Goal: Task Accomplishment & Management: Complete application form

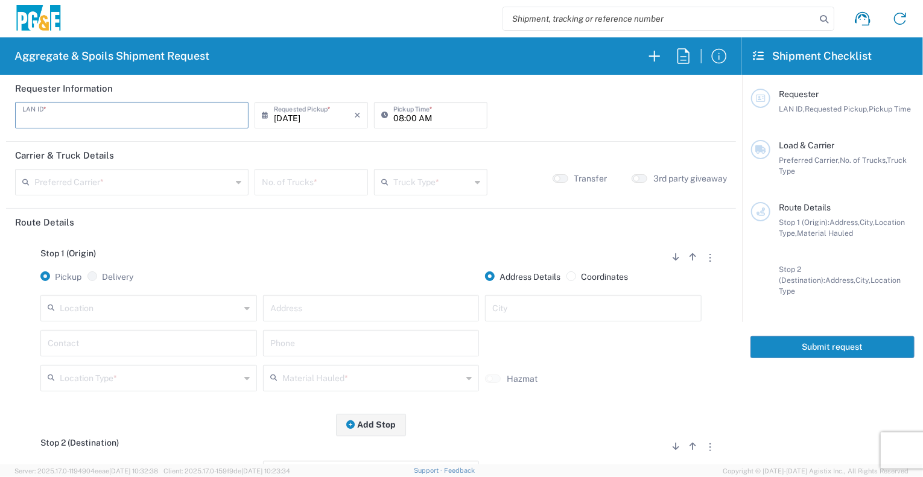
click at [97, 115] on input "text" at bounding box center [131, 114] width 219 height 21
type input "DSL0"
click at [396, 120] on input "08:00 AM" at bounding box center [436, 114] width 87 height 21
type input "07:00 AM"
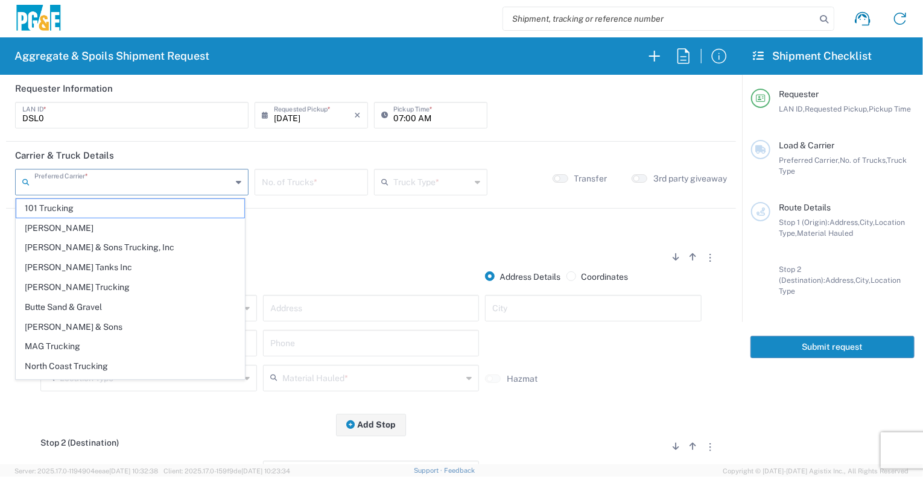
click at [162, 175] on input "text" at bounding box center [132, 181] width 197 height 21
click at [106, 247] on span "Bowman & Sons Trucking, Inc" at bounding box center [130, 247] width 228 height 19
type input "Bowman & Sons Trucking, Inc"
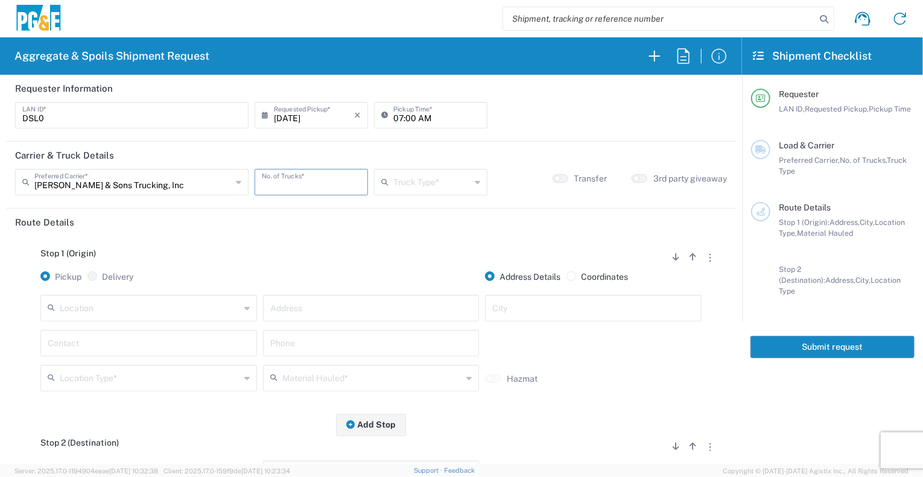
click at [286, 180] on input "number" at bounding box center [311, 181] width 99 height 21
type input "1"
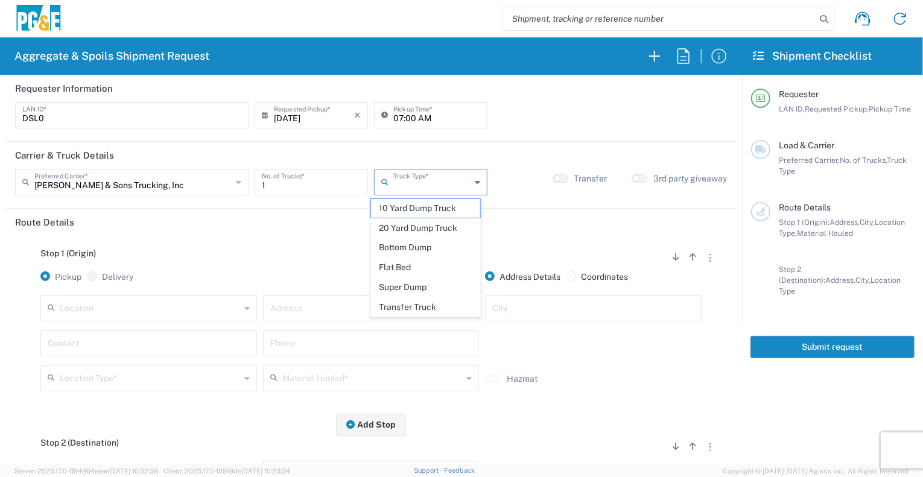
click at [429, 178] on input "text" at bounding box center [431, 181] width 77 height 21
click at [415, 293] on span "Super Dump" at bounding box center [426, 287] width 110 height 19
type input "Super Dump"
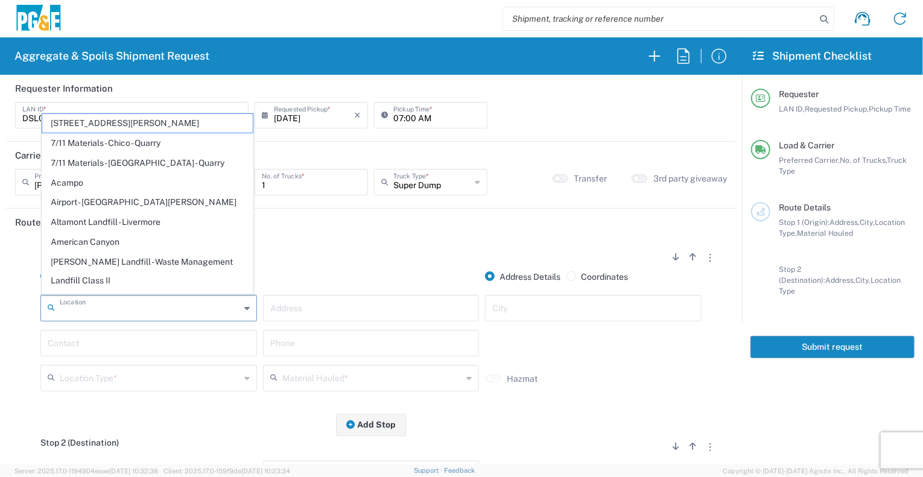
click at [207, 312] on input "text" at bounding box center [150, 307] width 180 height 21
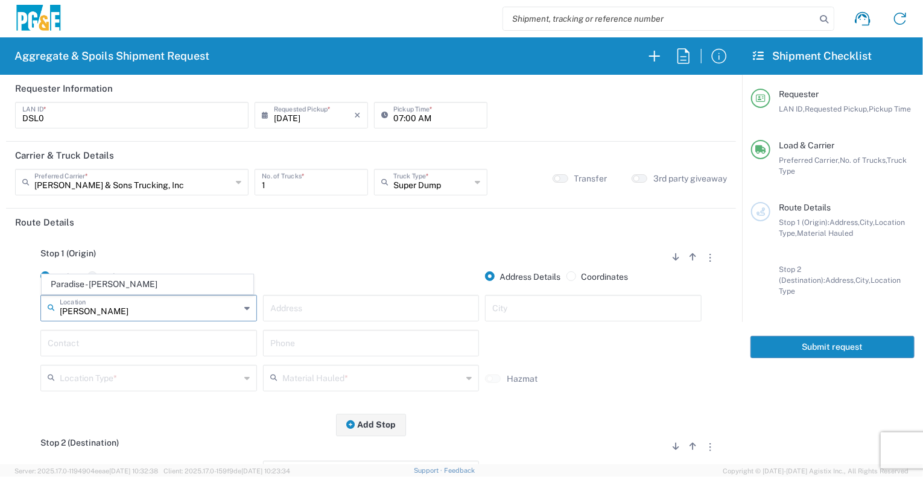
type input "Paradise - Clark Rd"
type input "5365 Clark Rd"
type input "Paradise"
type input "Business No Loading Dock"
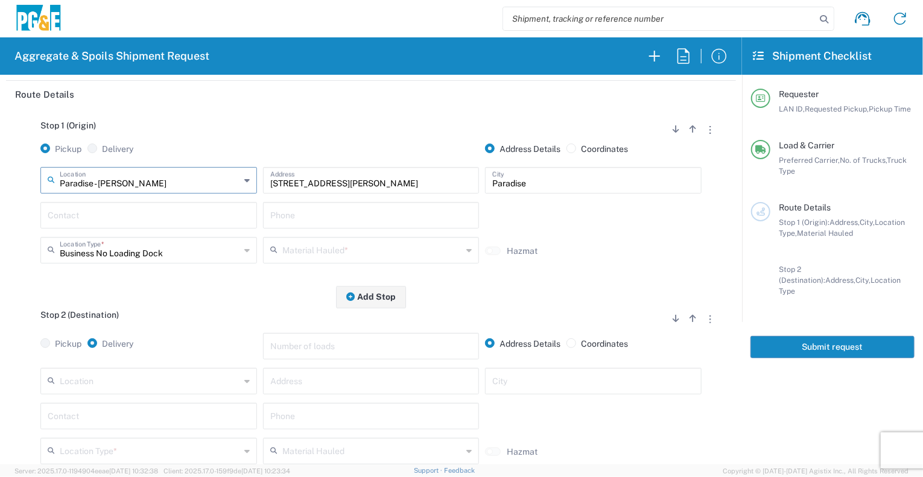
scroll to position [128, 0]
type input "Paradise - Clark Rd"
click at [157, 218] on input "text" at bounding box center [149, 214] width 202 height 21
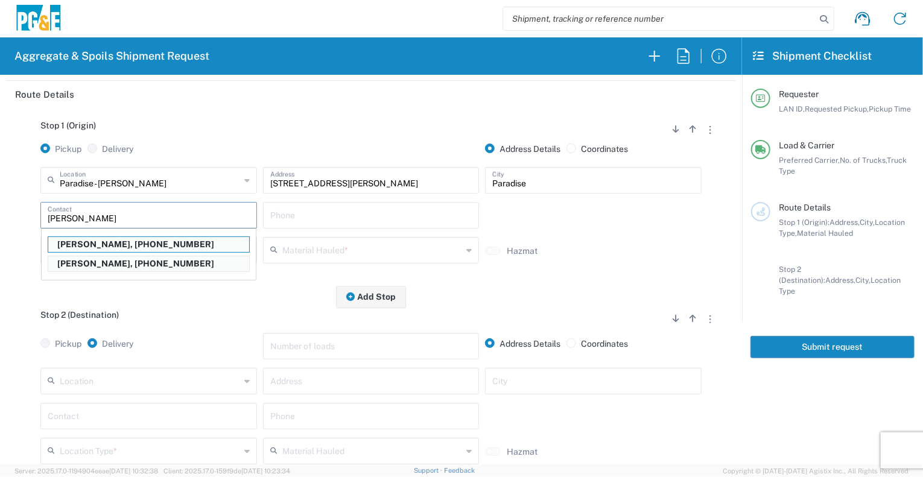
type input "David McGregor"
type input "530-526-8407"
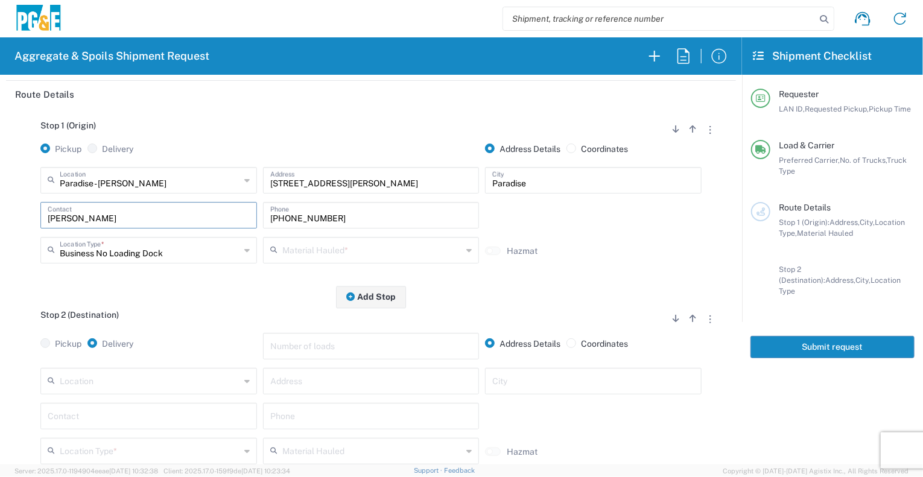
scroll to position [198, 0]
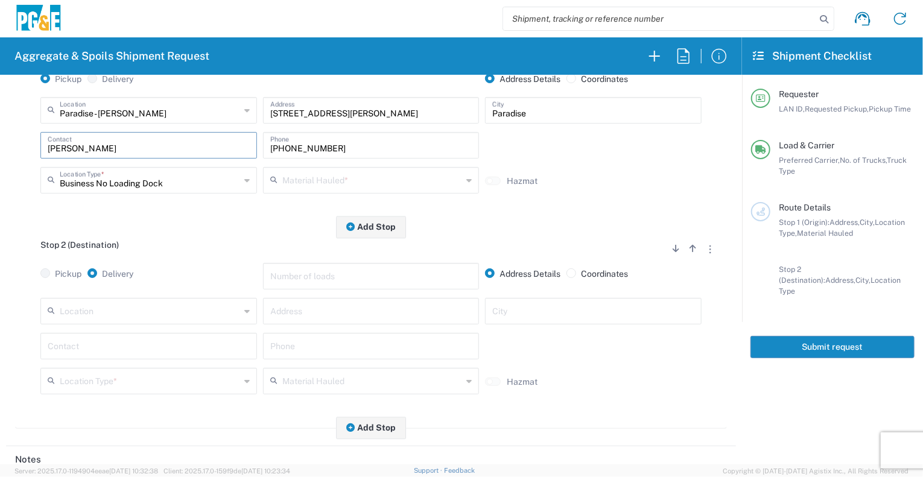
type input "David McGregor"
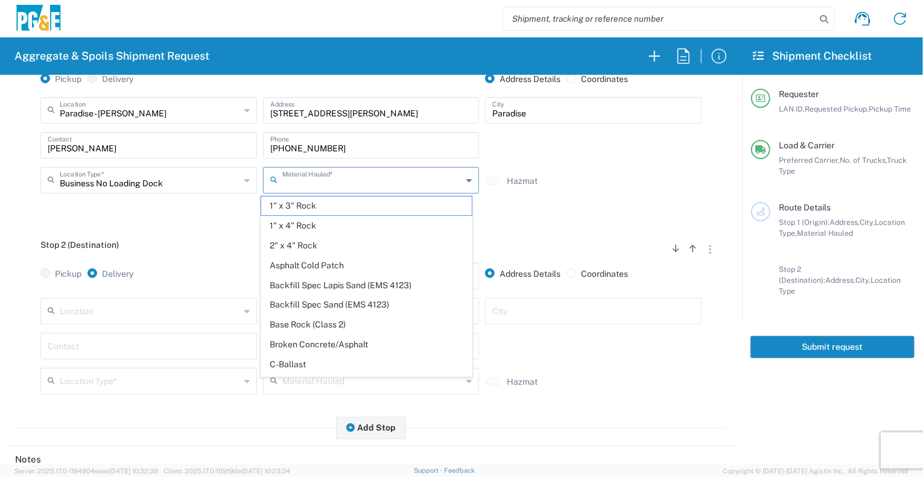
click at [340, 169] on input "text" at bounding box center [372, 179] width 180 height 21
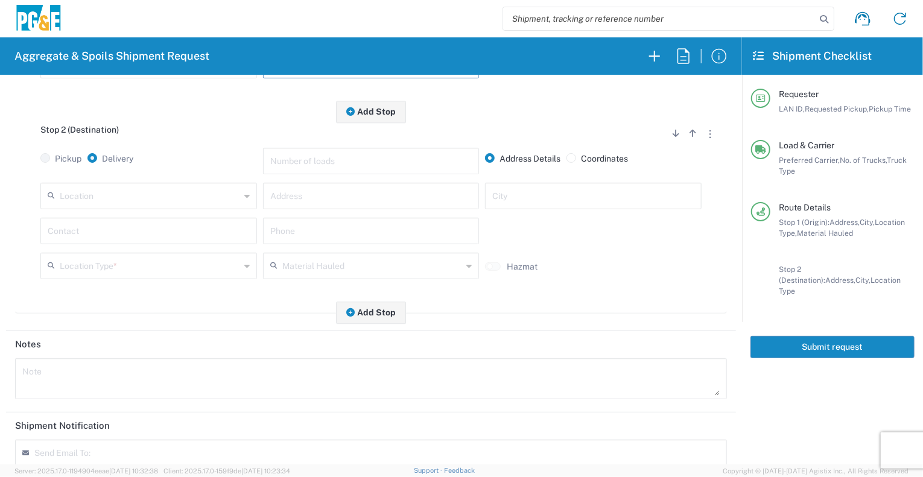
scroll to position [314, 0]
type input "Dry Spoils"
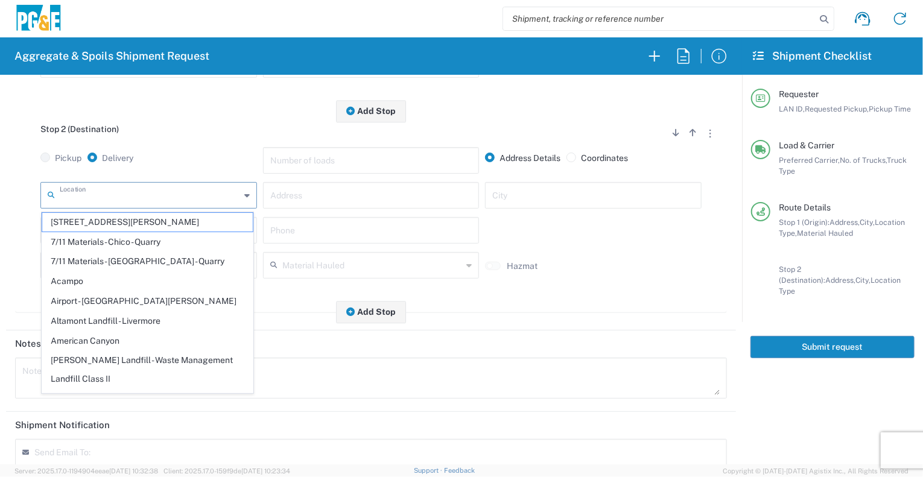
click at [121, 204] on input "text" at bounding box center [150, 194] width 180 height 21
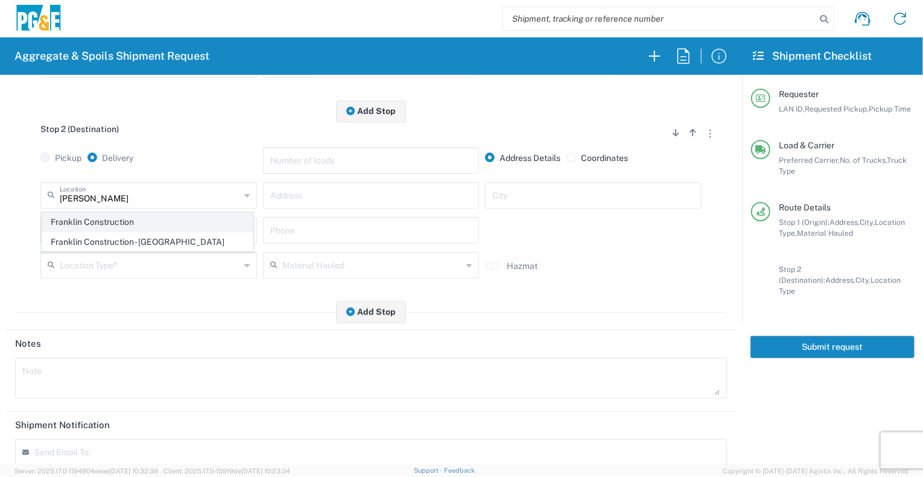
click at [128, 221] on span "Franklin Construction" at bounding box center [147, 222] width 210 height 19
type input "Franklin Construction"
type input "Vina Rd"
type input "Vina"
type input "Business No Loading Dock"
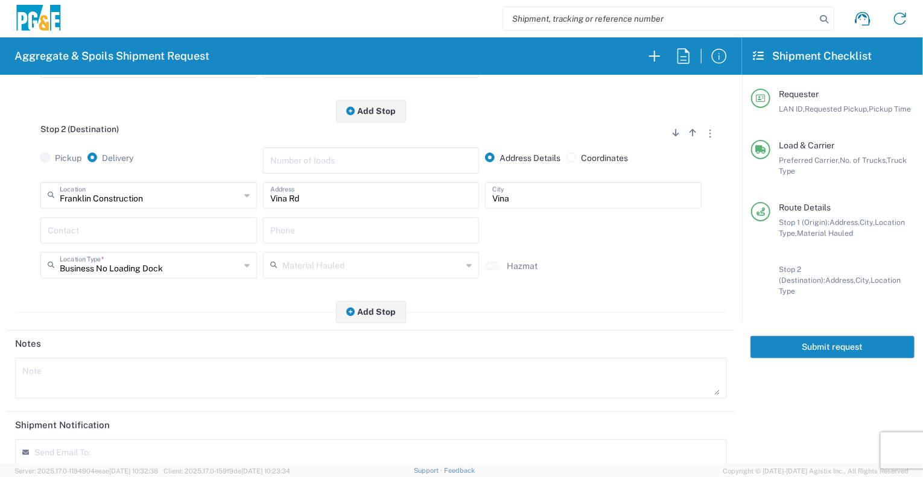
scroll to position [443, 0]
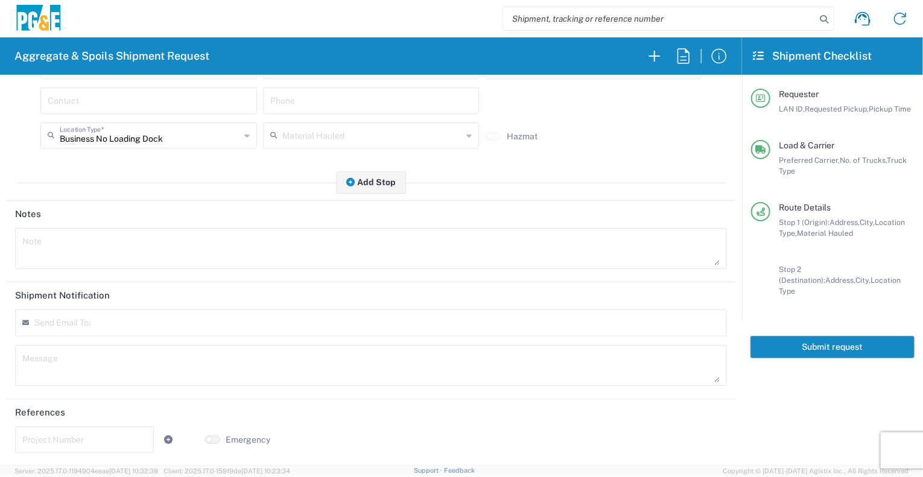
click at [97, 327] on input "text" at bounding box center [93, 327] width 106 height 11
type input "skkj@pge.com"
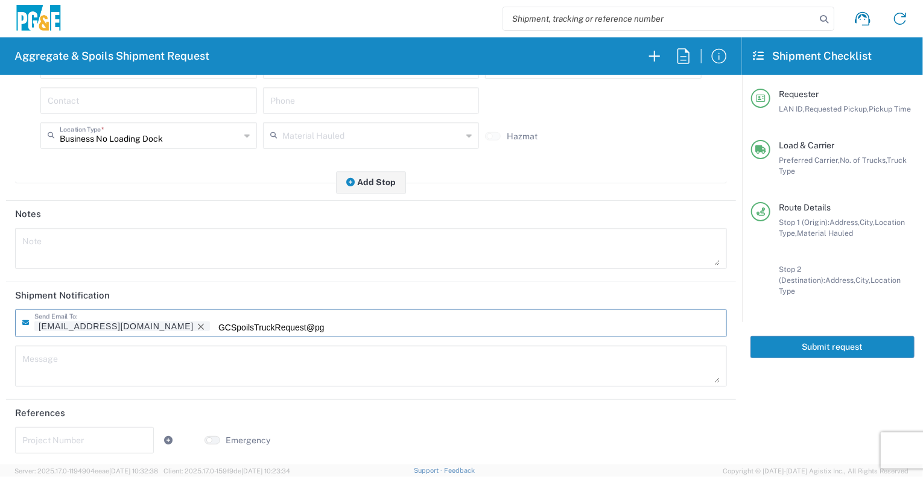
scroll to position [0, 0]
type input "GCSpoilsTruckRequest@pge.com"
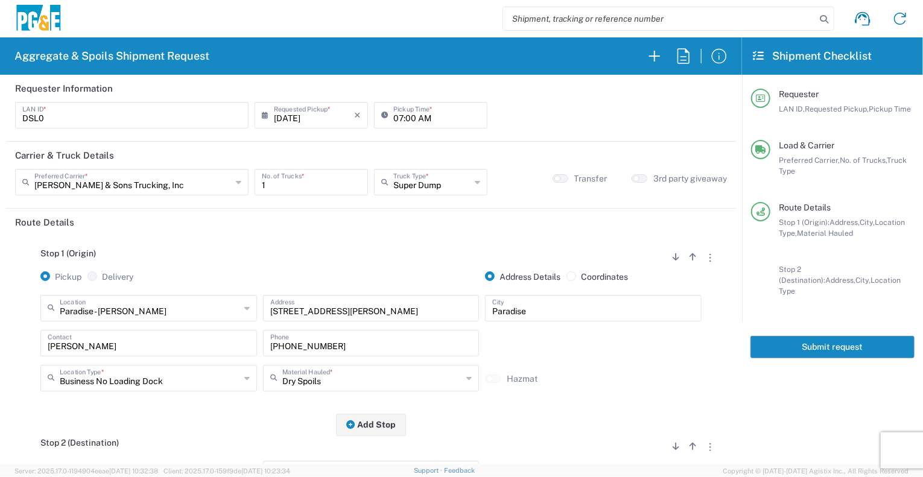
click at [832, 336] on button "Submit request" at bounding box center [832, 347] width 164 height 22
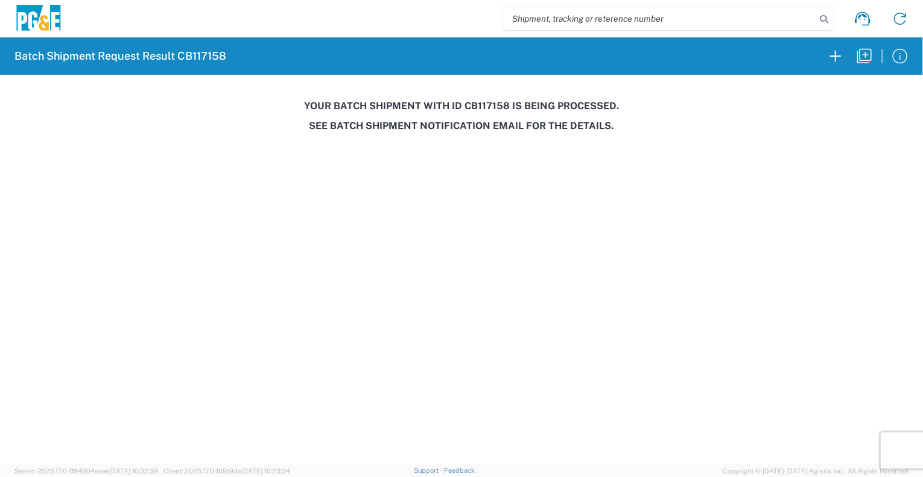
click at [473, 105] on h3 "Your batch shipment with id CB117158 is being processed." at bounding box center [461, 105] width 906 height 11
copy h3 "CB117158"
click at [473, 105] on h3 "Your batch shipment with id CB117158 is being processed." at bounding box center [461, 105] width 906 height 11
